Goal: Transaction & Acquisition: Purchase product/service

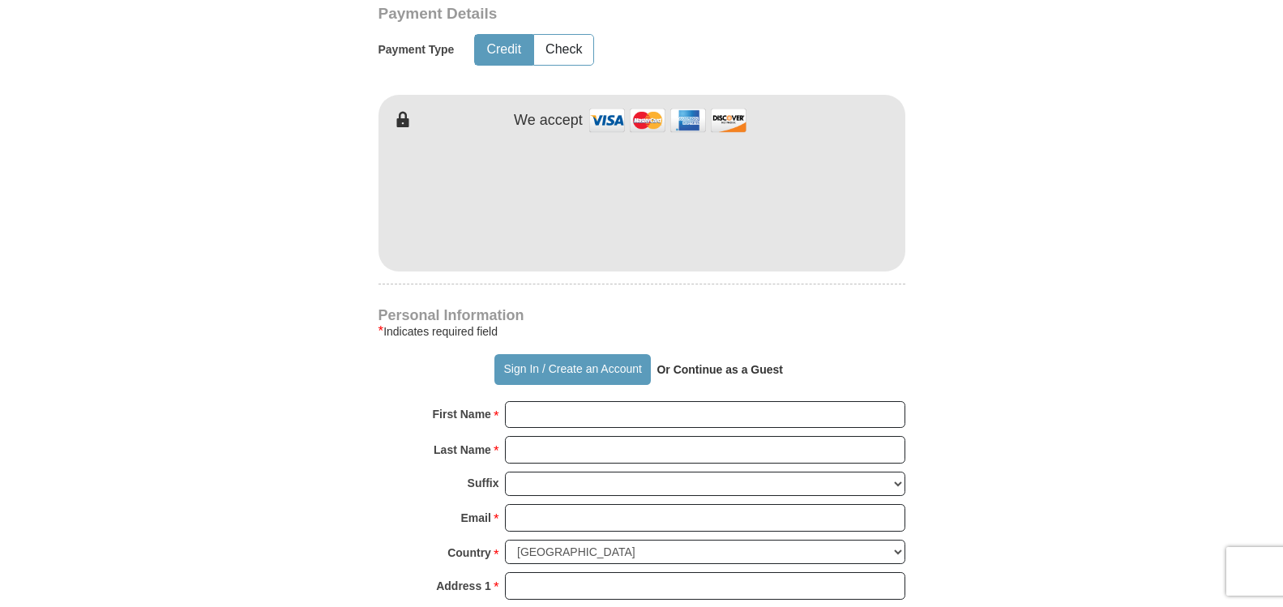
scroll to position [827, 0]
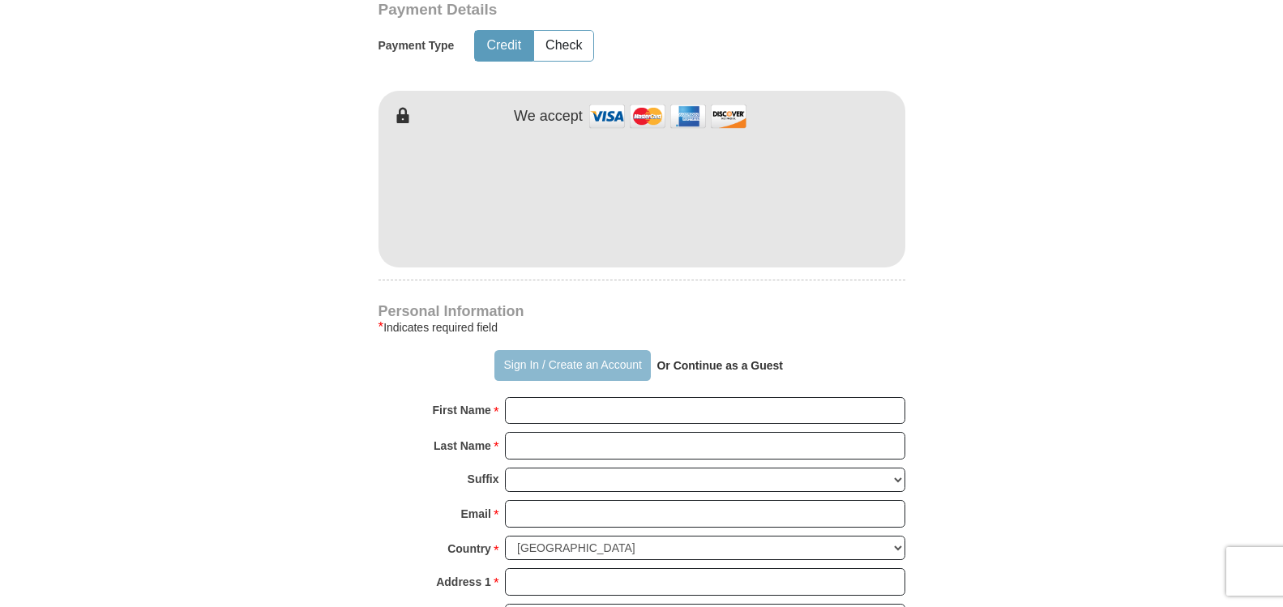
click at [526, 362] on button "Sign In / Create an Account" at bounding box center [572, 365] width 156 height 31
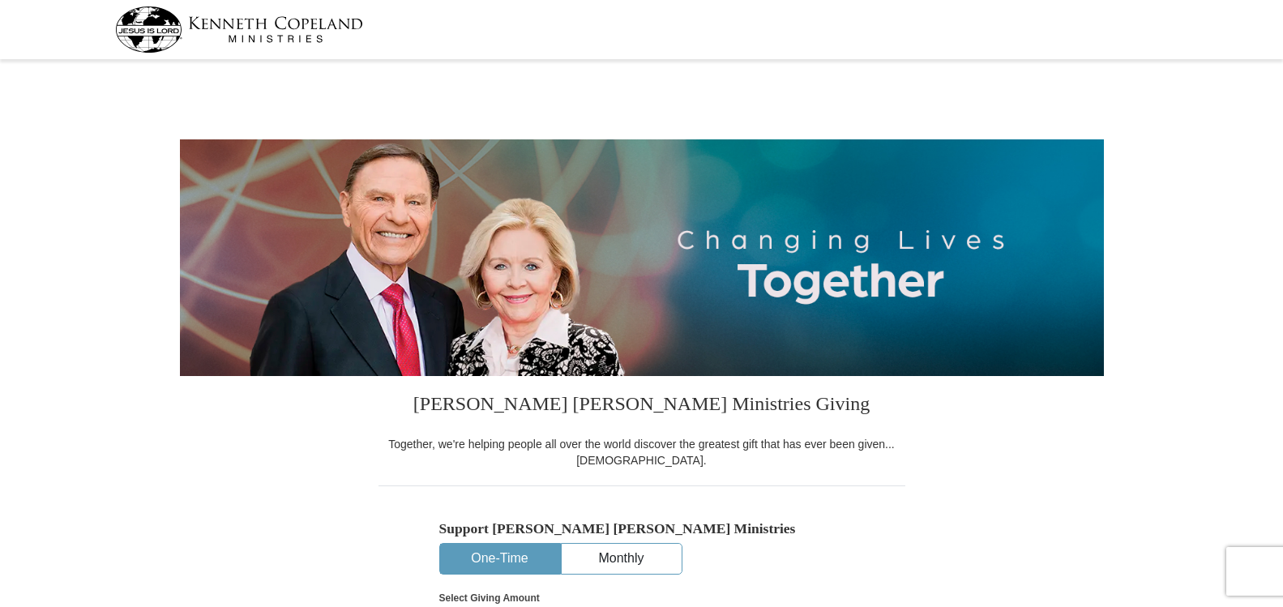
select select "WI"
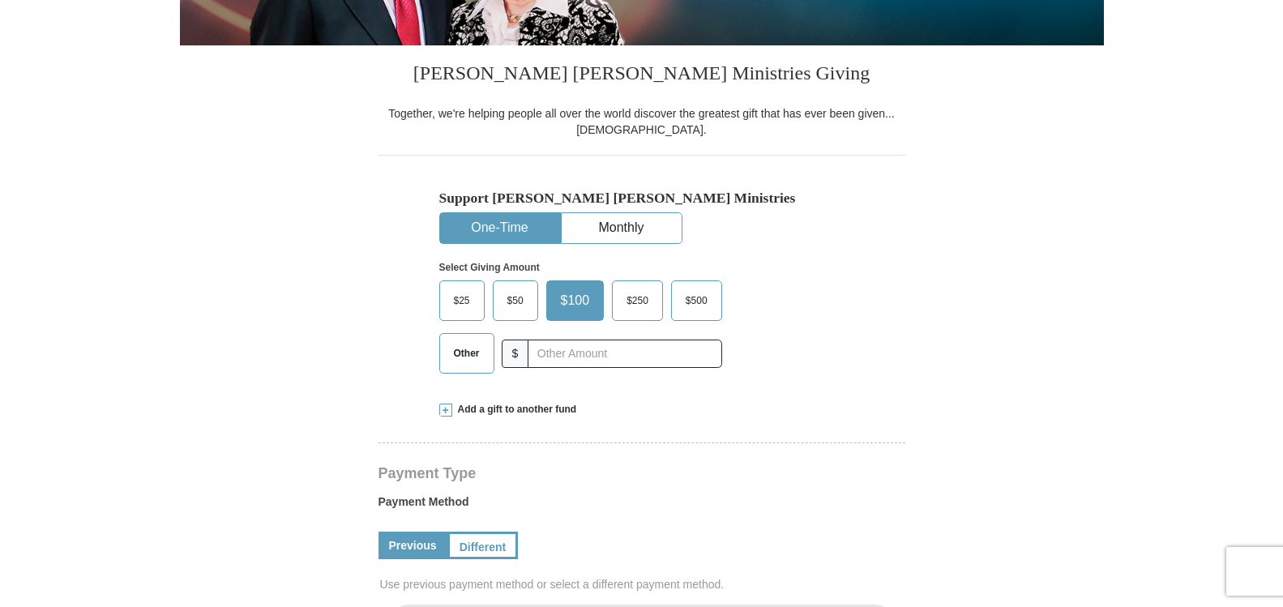
click at [469, 359] on span "Other" at bounding box center [467, 353] width 42 height 24
click at [0, 0] on input "Other" at bounding box center [0, 0] width 0 height 0
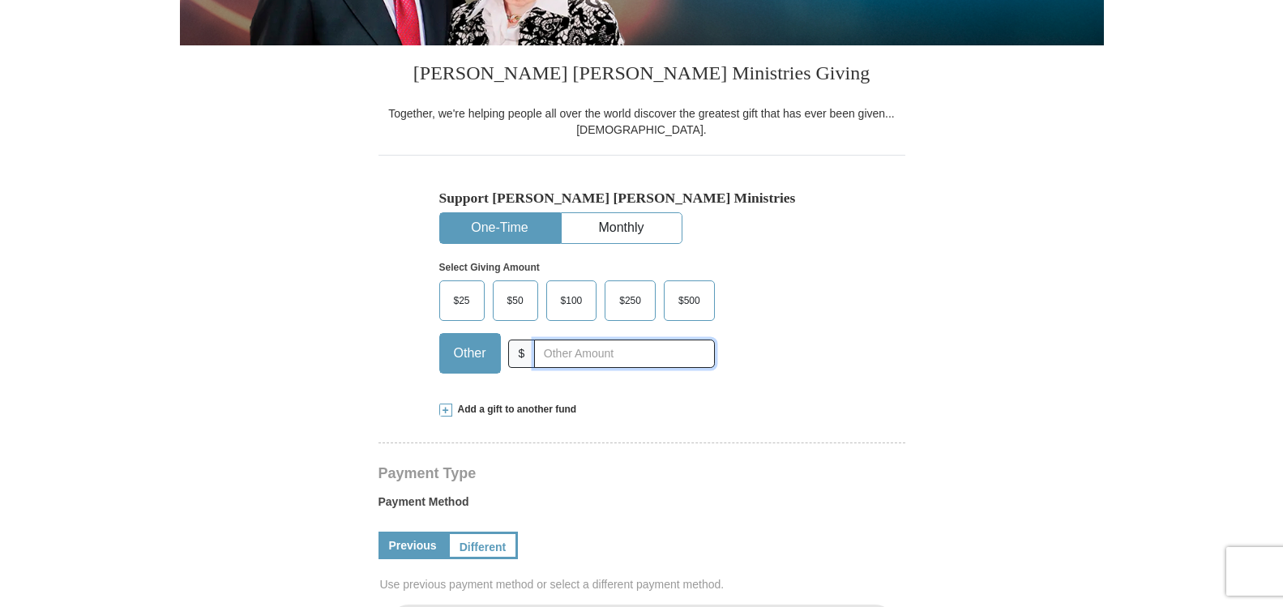
click at [540, 359] on input "text" at bounding box center [624, 354] width 180 height 28
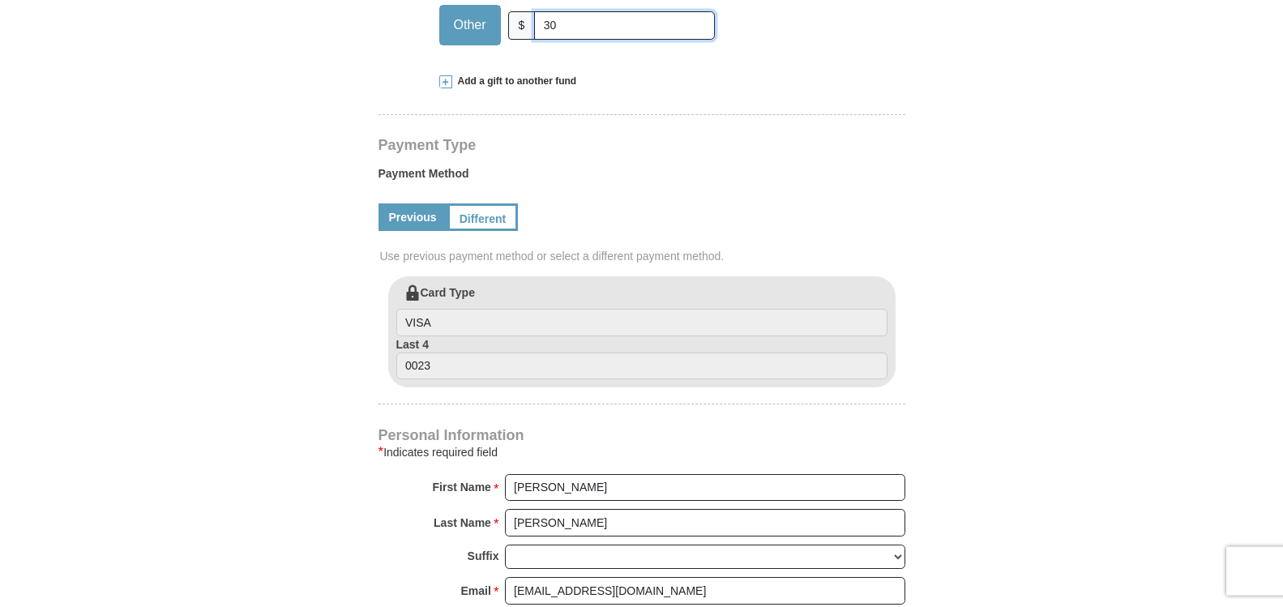
scroll to position [496, 0]
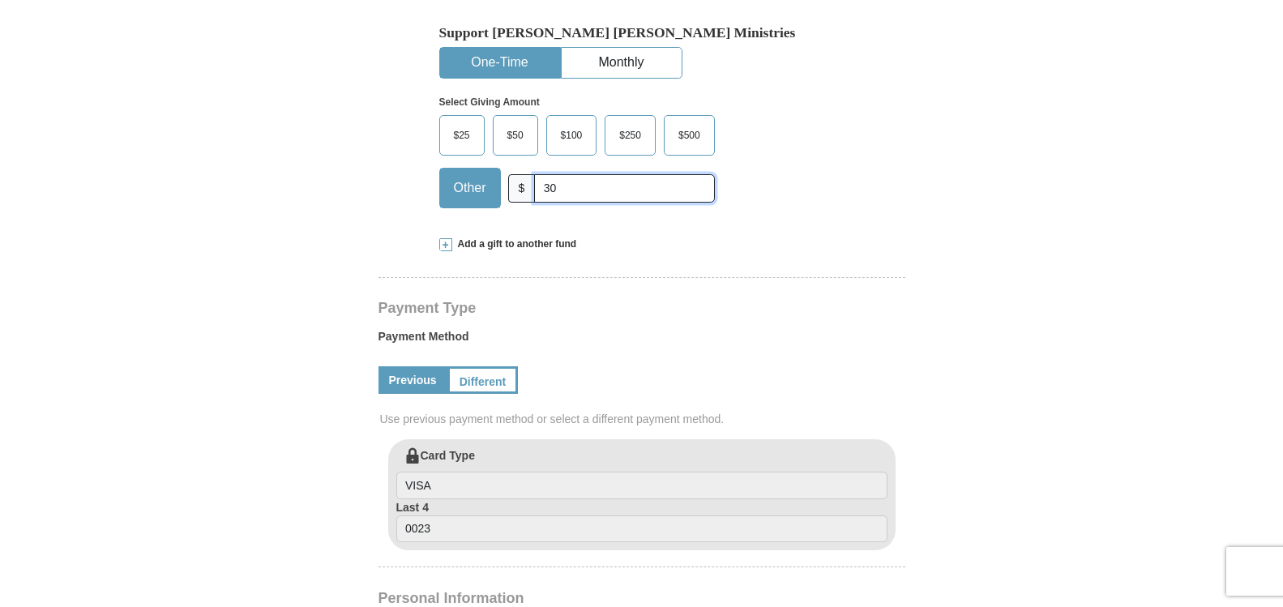
type input "30"
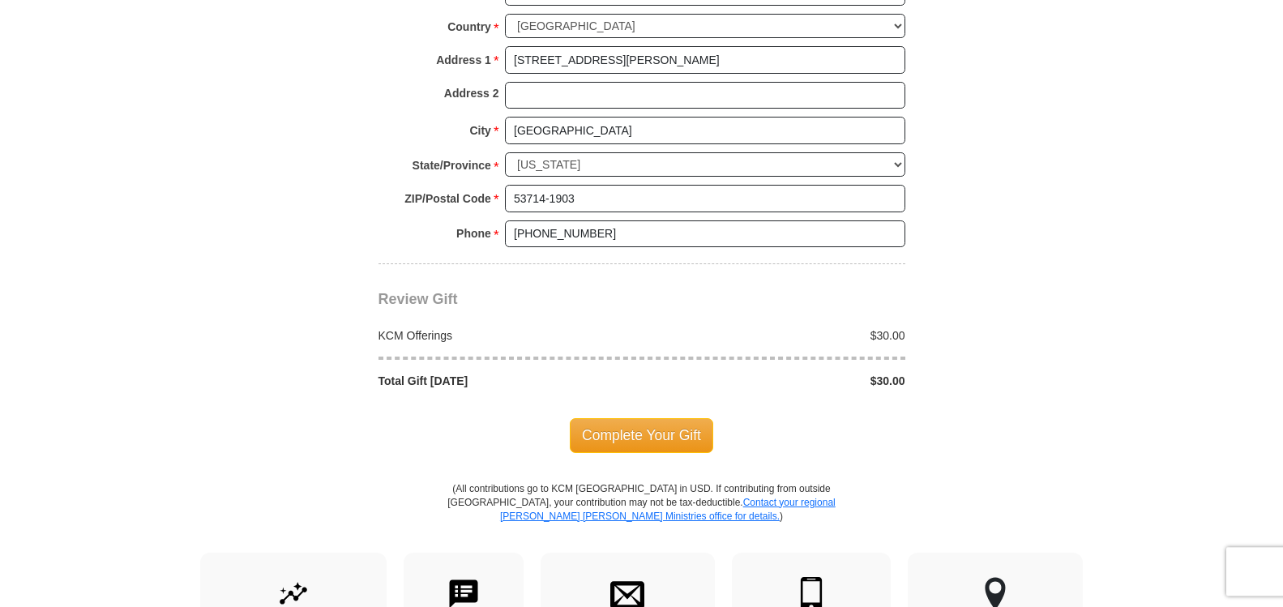
scroll to position [1406, 0]
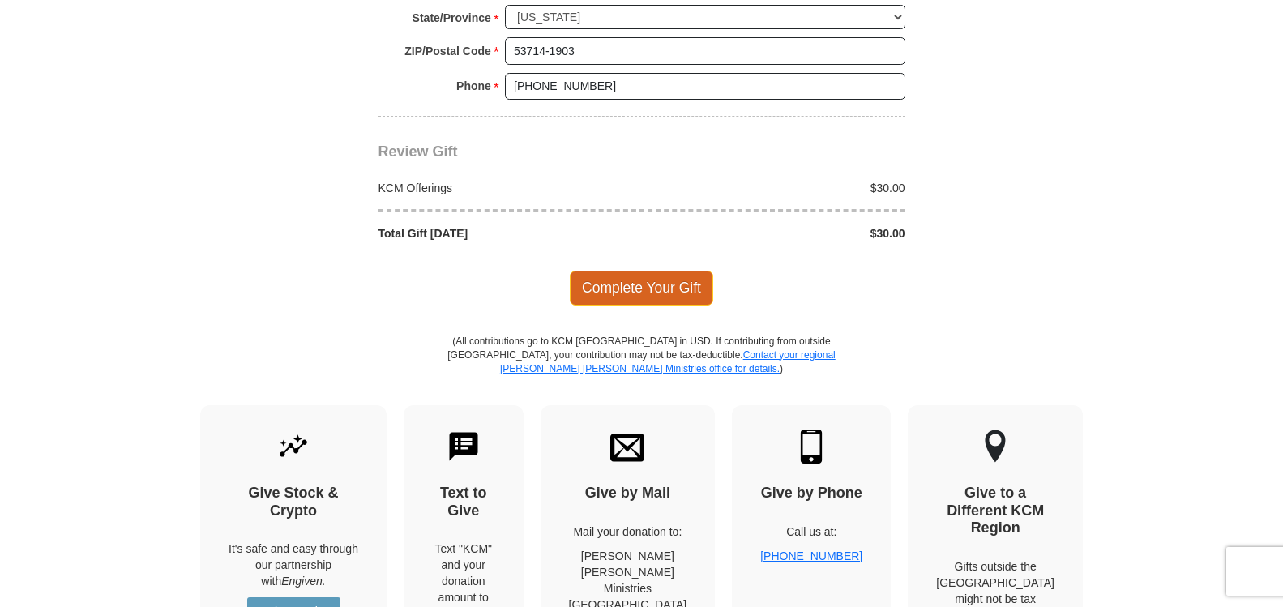
click at [664, 287] on span "Complete Your Gift" at bounding box center [641, 288] width 143 height 34
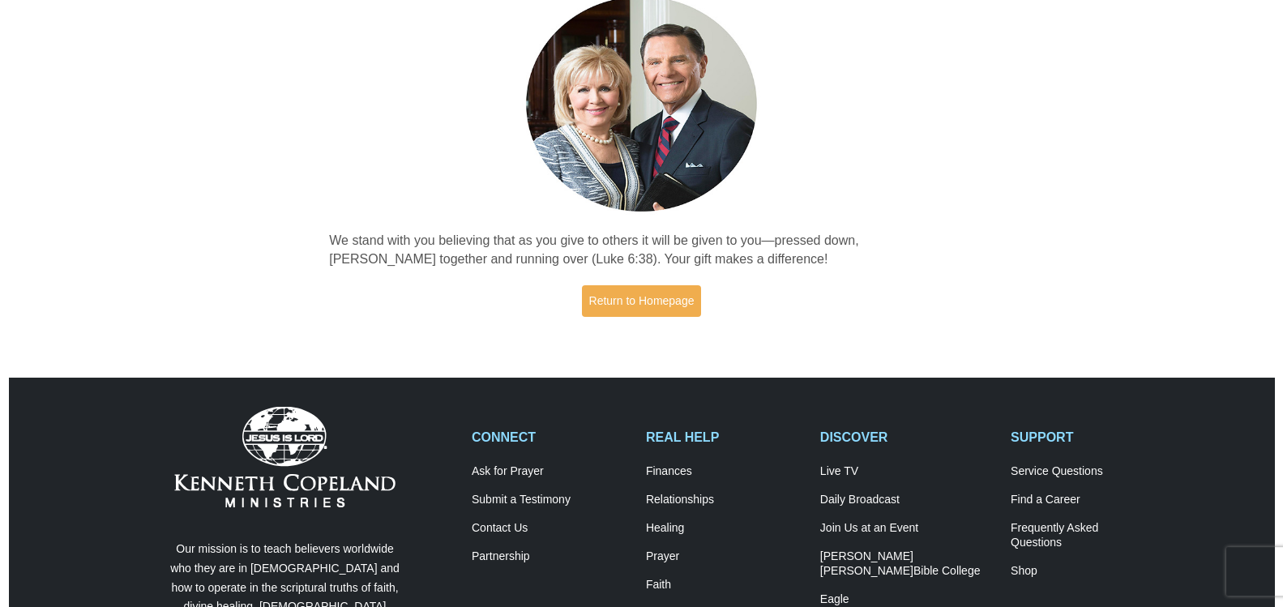
scroll to position [165, 0]
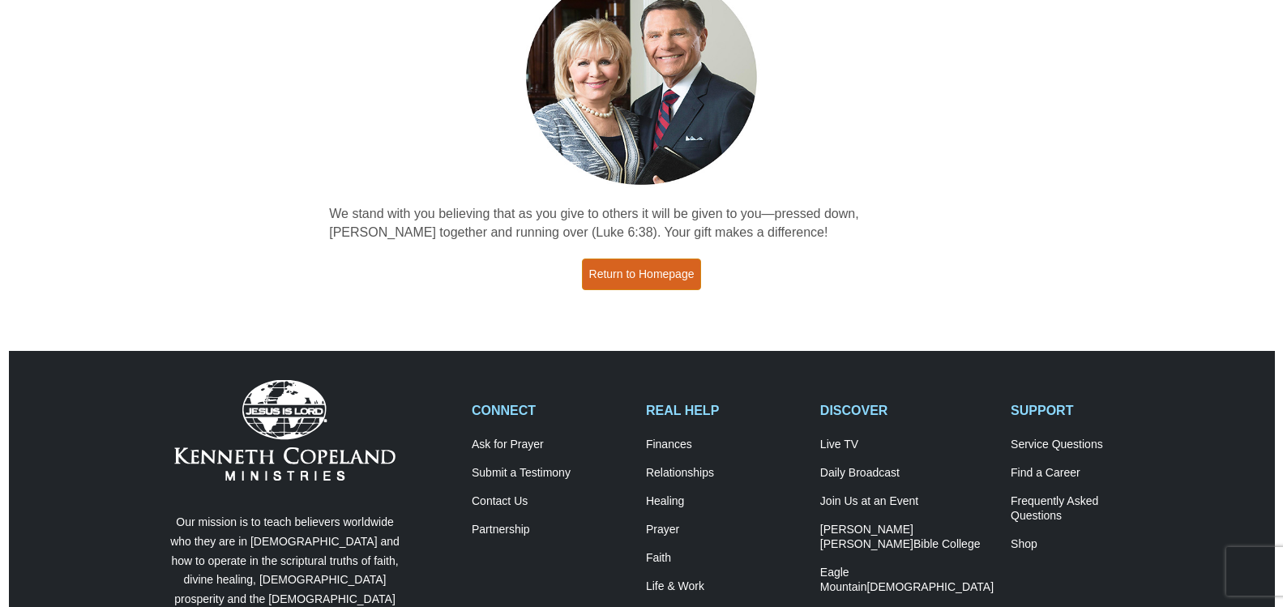
click at [668, 277] on link "Return to Homepage" at bounding box center [642, 275] width 120 height 32
